Goal: Register for event/course

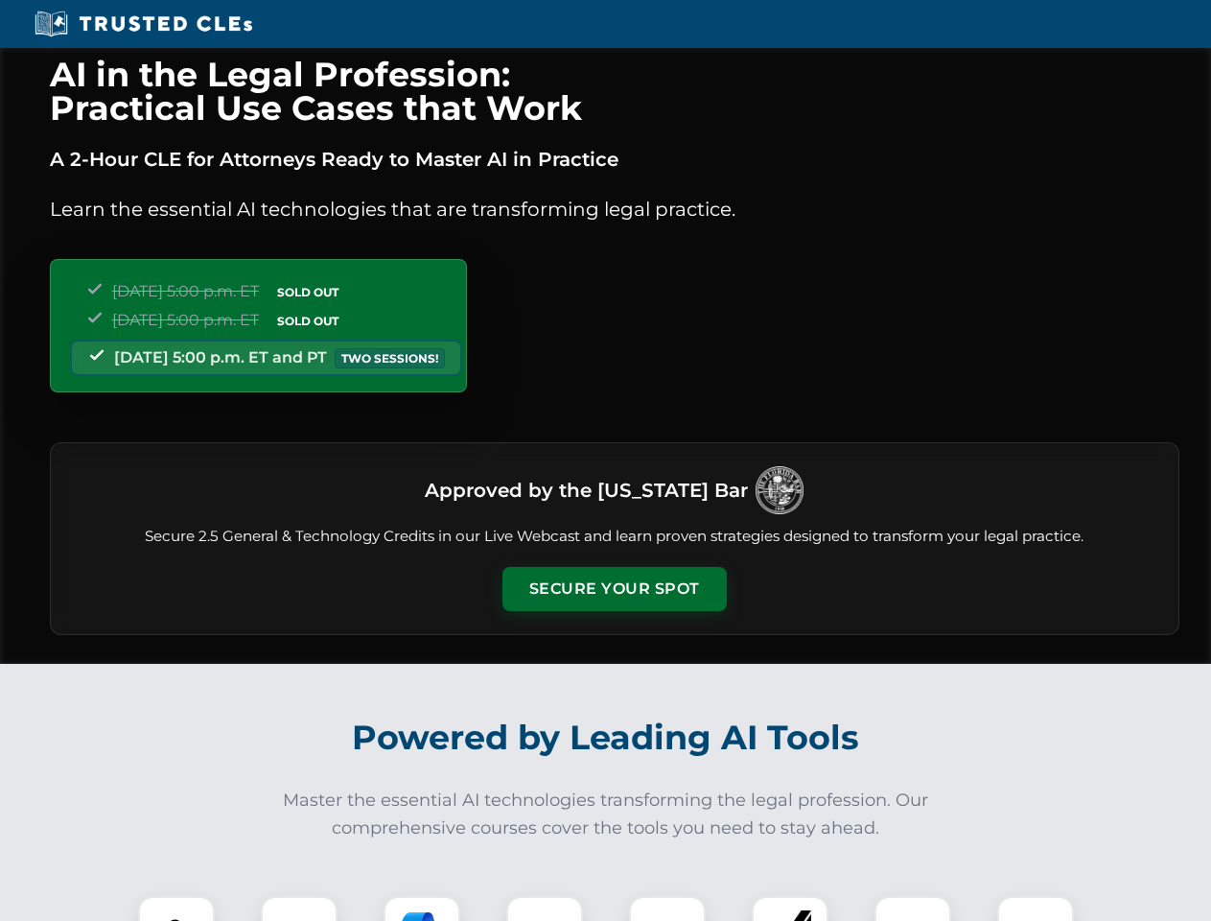
click at [614, 589] on button "Secure Your Spot" at bounding box center [615, 589] width 224 height 44
click at [176, 908] on img at bounding box center [177, 934] width 56 height 56
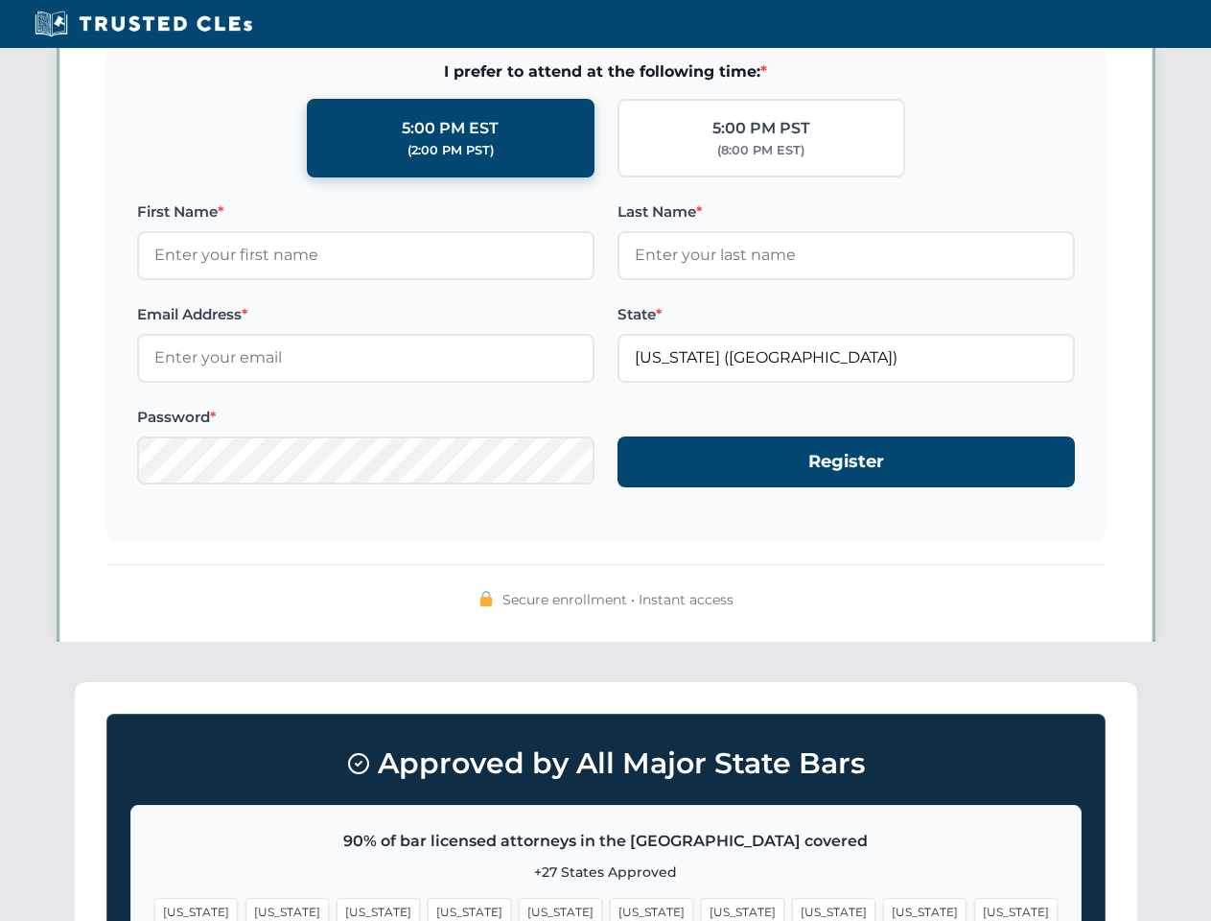
click at [701, 908] on span "[US_STATE]" at bounding box center [742, 912] width 83 height 28
click at [883, 908] on span "[US_STATE]" at bounding box center [924, 912] width 83 height 28
